Goal: Information Seeking & Learning: Learn about a topic

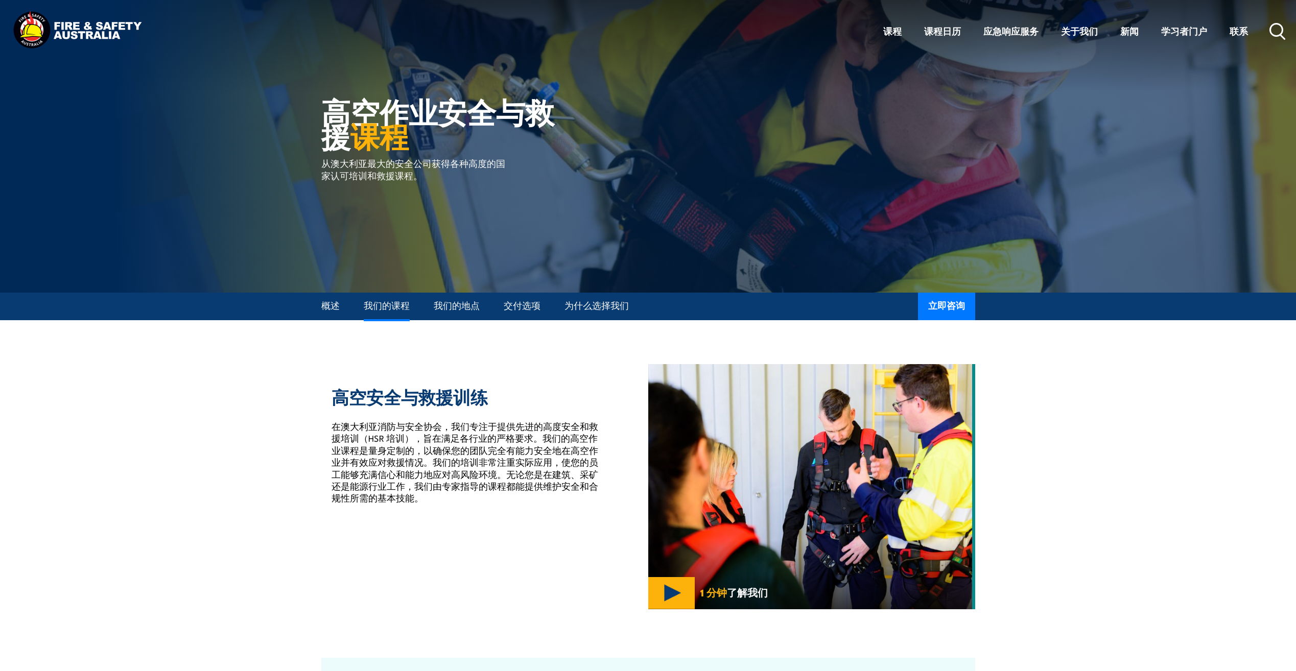
click at [389, 312] on link "我们的课程" at bounding box center [387, 306] width 46 height 27
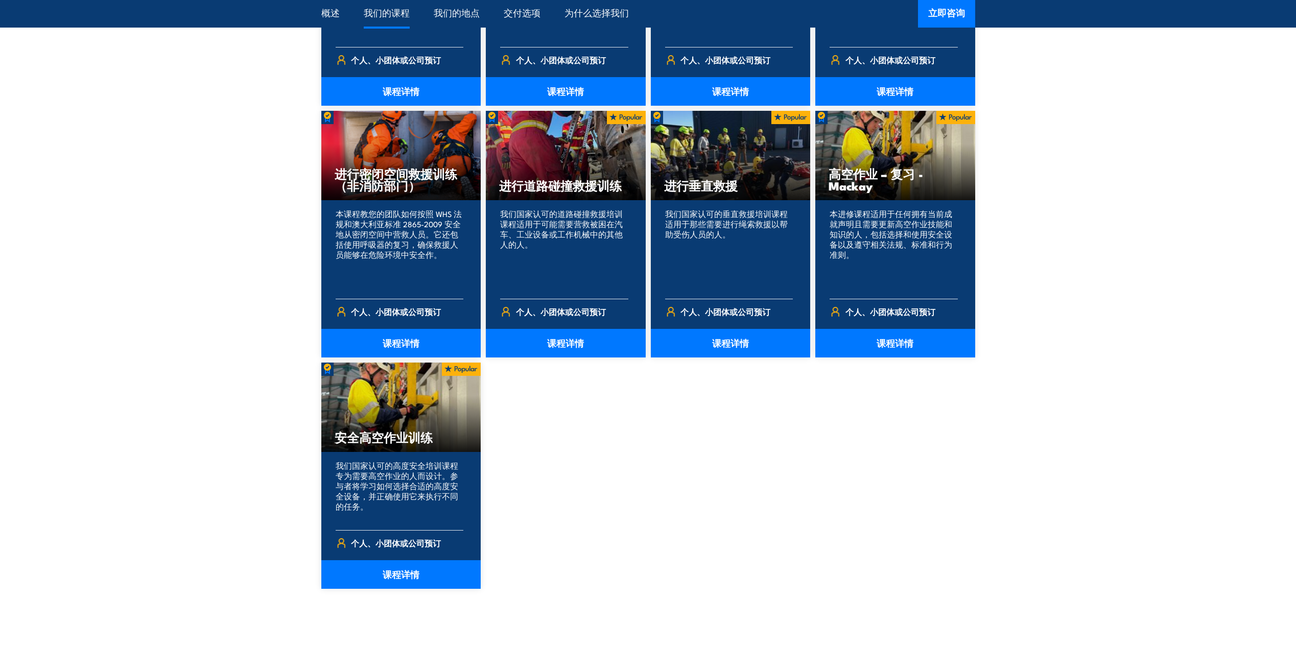
scroll to position [1030, 0]
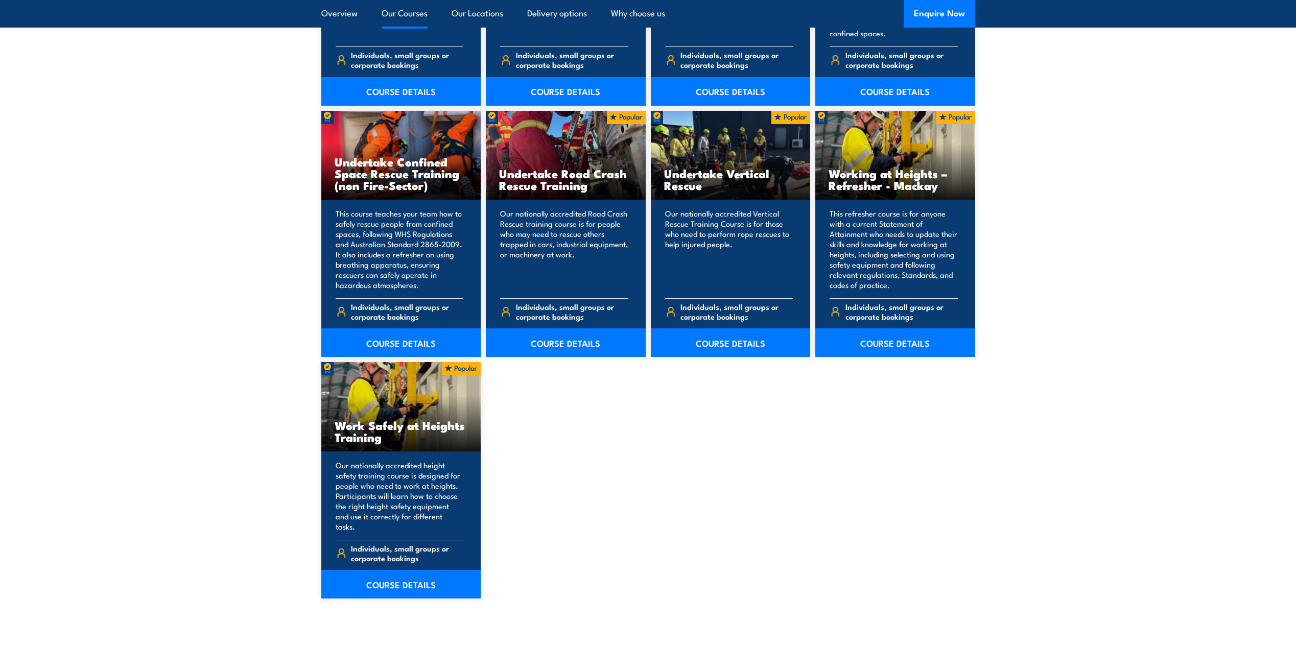
click at [397, 432] on h3 "Work Safely at Heights Training" at bounding box center [400, 430] width 133 height 23
click at [416, 579] on link "COURSE DETAILS" at bounding box center [401, 584] width 160 height 29
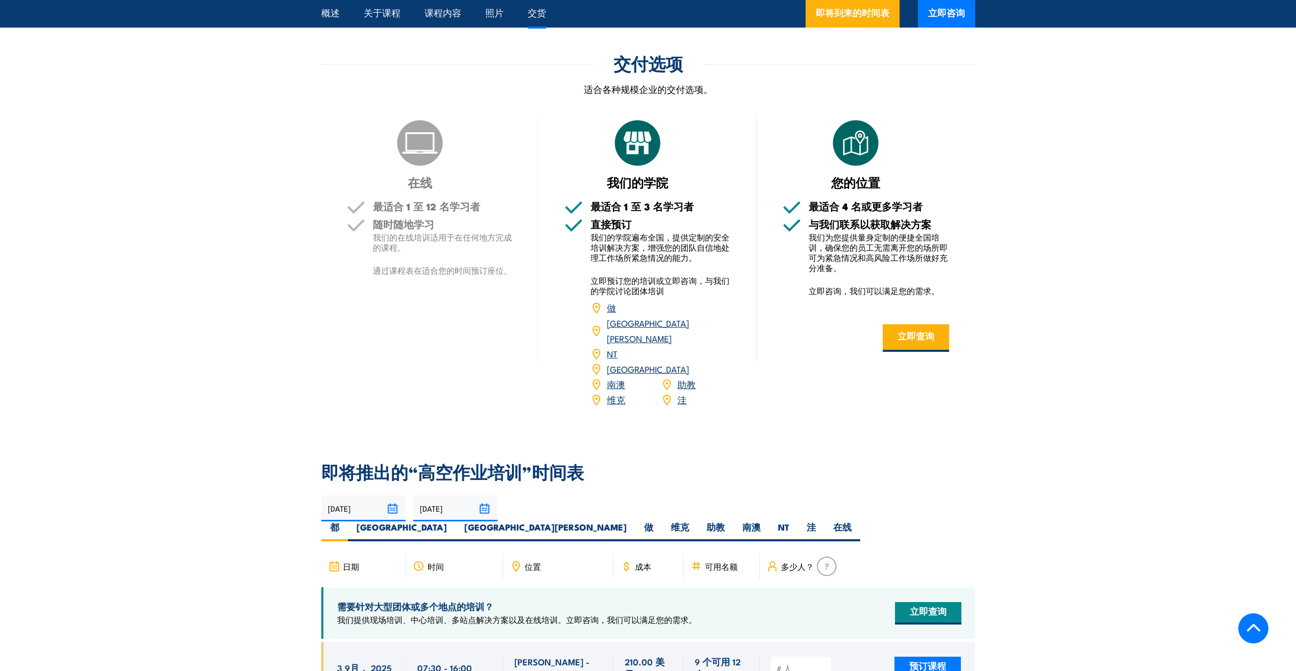
scroll to position [1021, 0]
